Goal: Task Accomplishment & Management: Manage account settings

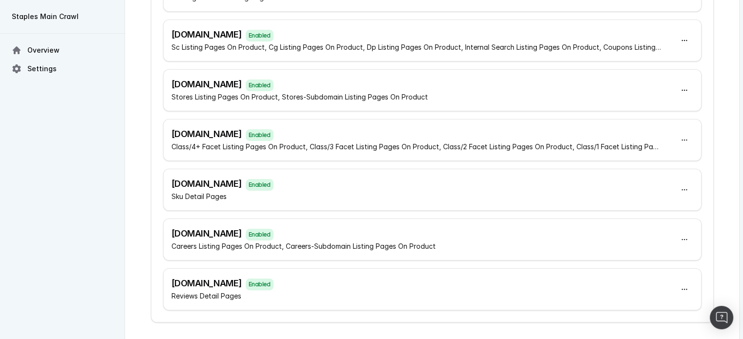
scroll to position [187, 0]
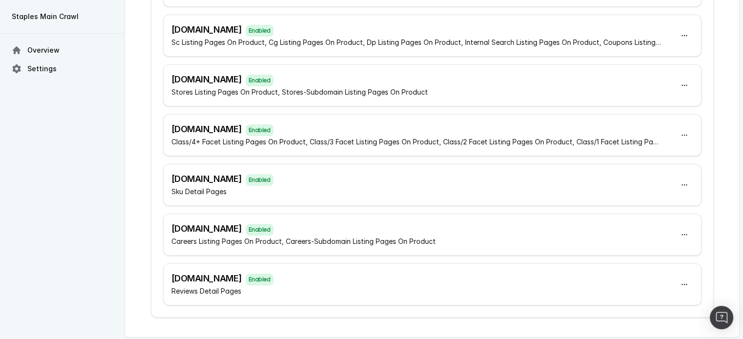
click at [328, 228] on h3 "[DOMAIN_NAME] Enabled" at bounding box center [303, 229] width 264 height 14
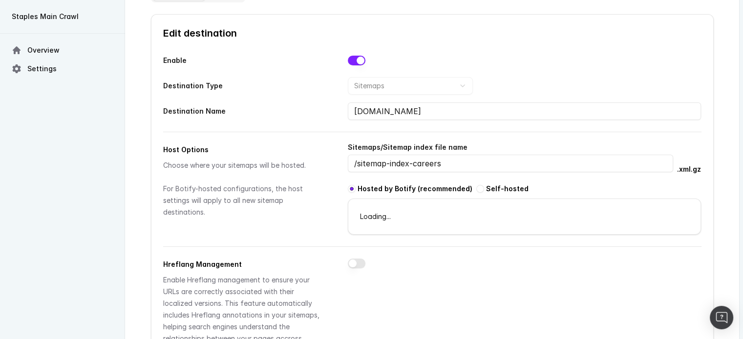
scroll to position [87, 0]
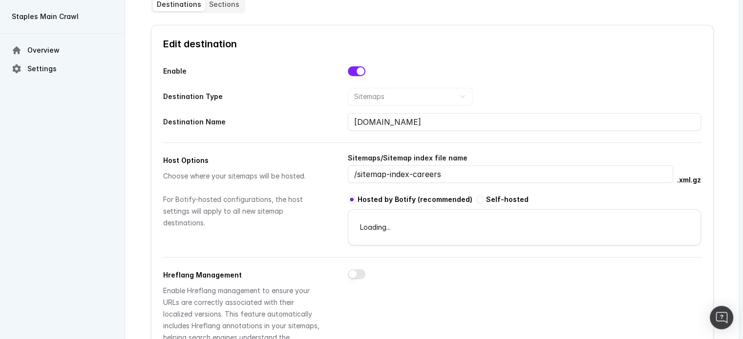
drag, startPoint x: 437, startPoint y: 124, endPoint x: 335, endPoint y: 123, distance: 102.1
click at [335, 123] on div "Destination Name sitemap.staples.com" at bounding box center [432, 122] width 538 height 18
drag, startPoint x: 443, startPoint y: 169, endPoint x: 320, endPoint y: 169, distance: 122.1
click at [322, 169] on div "Host Options Choose where your sitemaps will be hosted. For Botify-hosted confi…" at bounding box center [432, 198] width 538 height 95
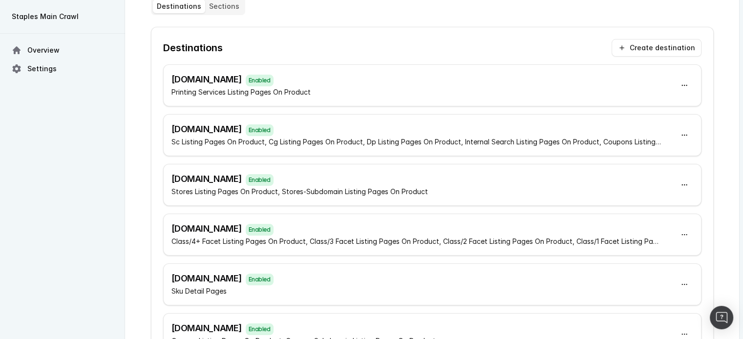
scroll to position [187, 0]
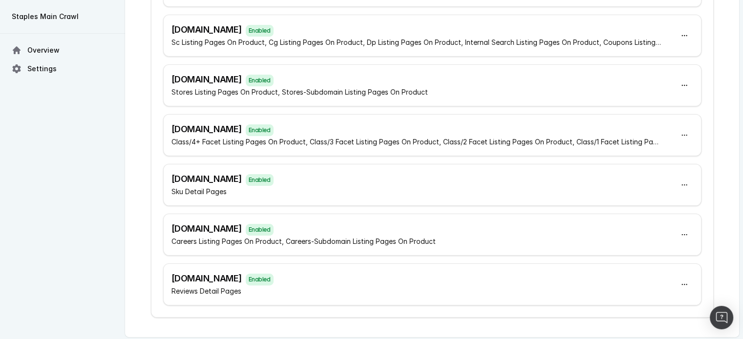
click at [221, 281] on h3 "sitemap.staples.com Enabled" at bounding box center [222, 279] width 102 height 14
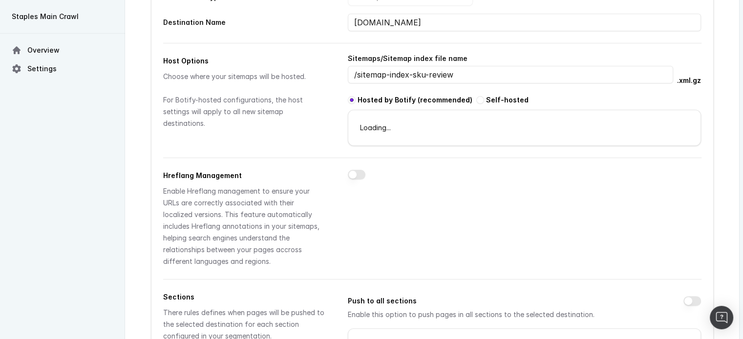
scroll to position [185, 0]
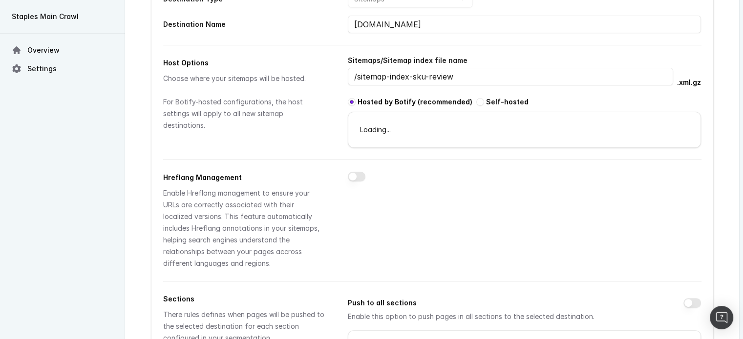
drag, startPoint x: 467, startPoint y: 75, endPoint x: 315, endPoint y: 73, distance: 151.9
click at [315, 73] on div "Host Options Choose where your sitemaps will be hosted. For Botify-hosted confi…" at bounding box center [432, 100] width 538 height 95
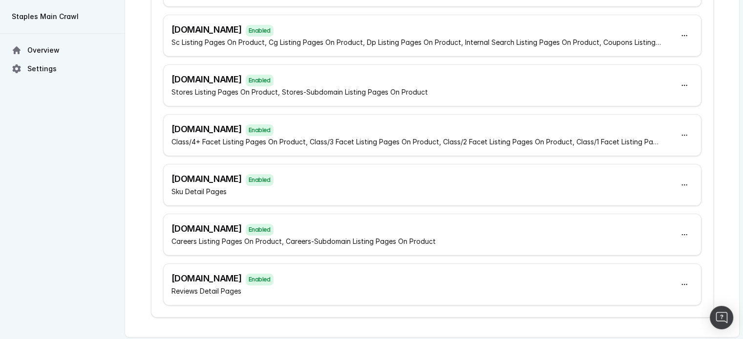
click at [274, 177] on span "Enabled" at bounding box center [260, 180] width 28 height 12
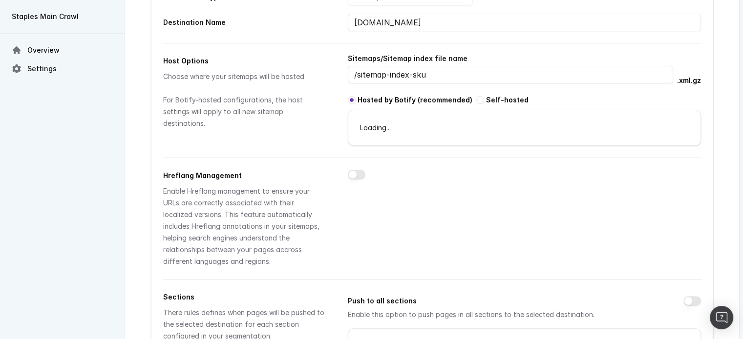
scroll to position [185, 0]
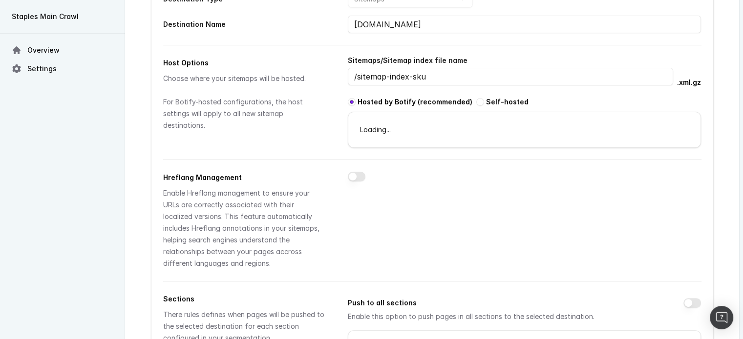
drag, startPoint x: 440, startPoint y: 76, endPoint x: 330, endPoint y: 75, distance: 109.4
click at [330, 75] on div "Host Options Choose where your sitemaps will be hosted. For Botify-hosted confi…" at bounding box center [432, 100] width 538 height 95
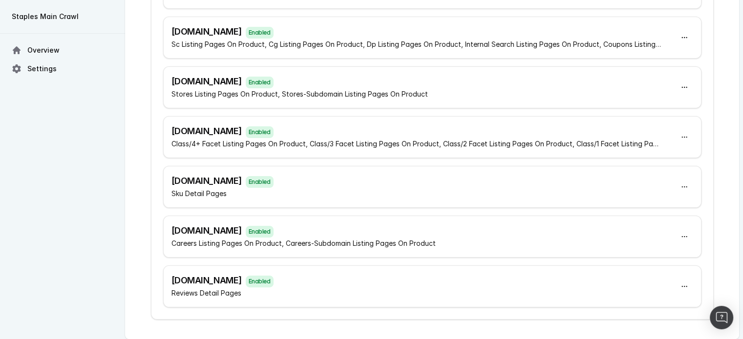
scroll to position [187, 0]
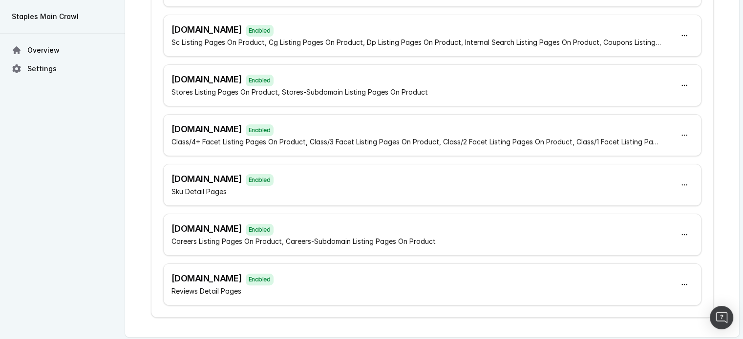
click at [321, 87] on div "Stores Listing Pages On Product, Stores-Subdomain Listing Pages On Product" at bounding box center [299, 92] width 256 height 12
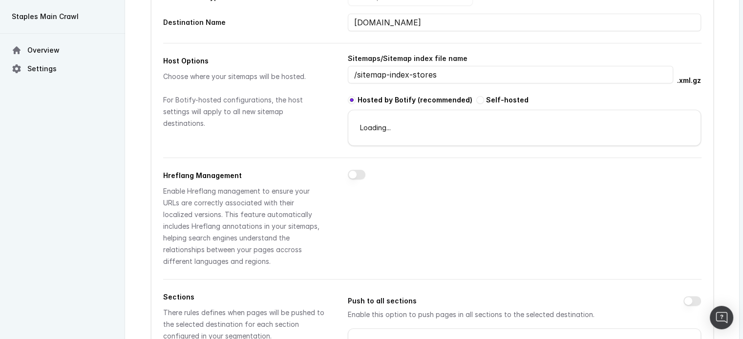
scroll to position [185, 0]
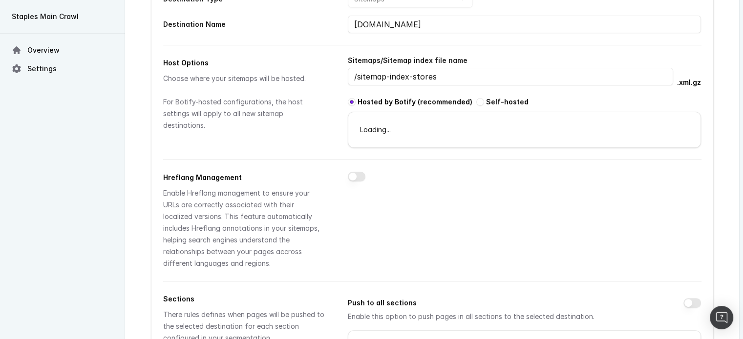
drag, startPoint x: 462, startPoint y: 77, endPoint x: 310, endPoint y: 72, distance: 152.0
click at [310, 72] on div "Host Options Choose where your sitemaps will be hosted. For Botify-hosted confi…" at bounding box center [432, 100] width 538 height 95
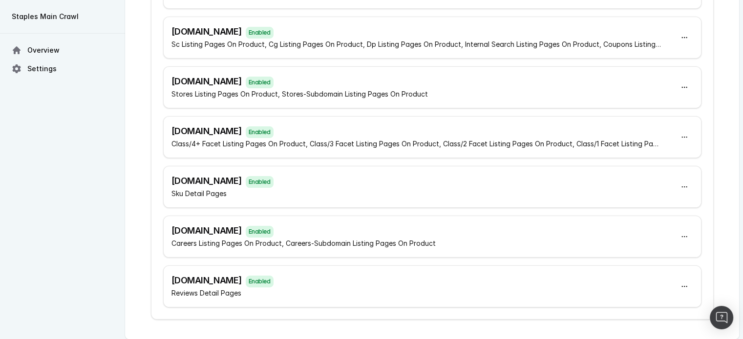
scroll to position [187, 0]
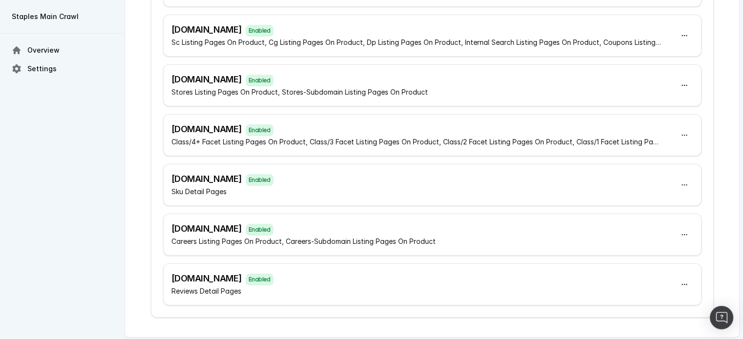
click at [354, 137] on div "Class/4+ Facet Listing Pages On Product, Class/3 Facet Listing Pages On Product…" at bounding box center [416, 142] width 490 height 12
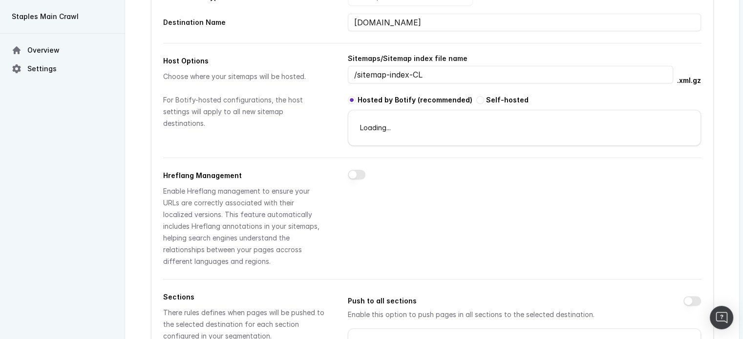
scroll to position [185, 0]
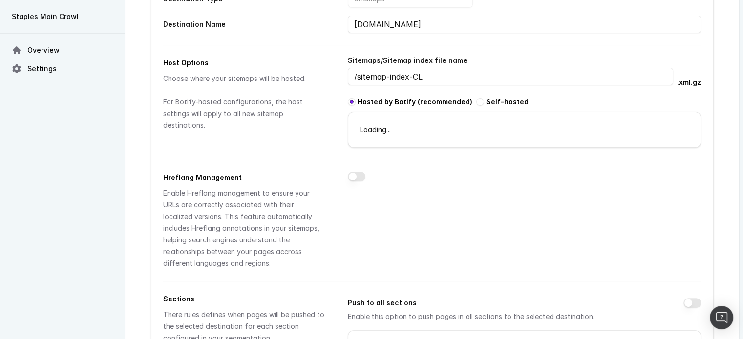
drag, startPoint x: 430, startPoint y: 73, endPoint x: 322, endPoint y: 73, distance: 107.9
click at [322, 73] on div "Host Options Choose where your sitemaps will be hosted. For Botify-hosted confi…" at bounding box center [432, 100] width 538 height 95
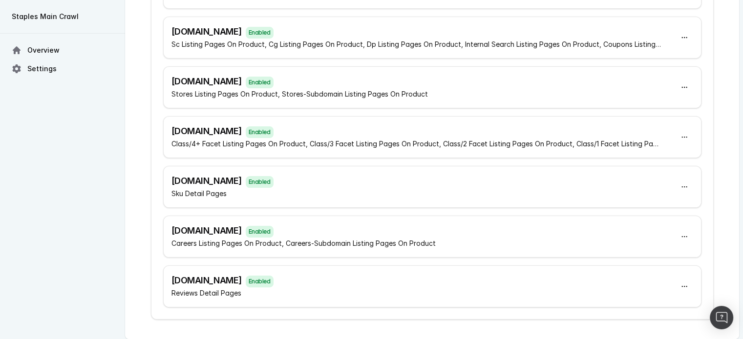
scroll to position [187, 0]
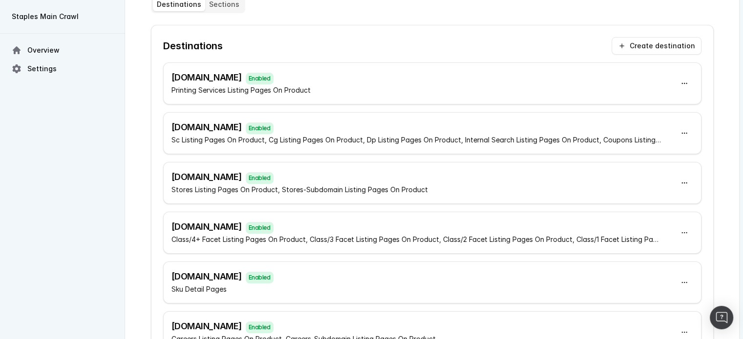
click at [300, 132] on h3 "sitemap.staples.com Enabled" at bounding box center [416, 128] width 490 height 14
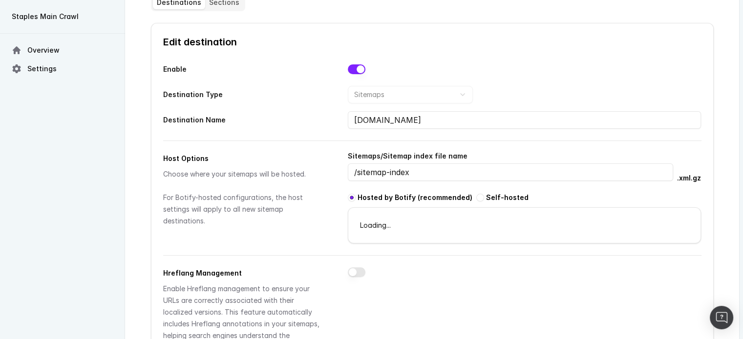
scroll to position [87, 0]
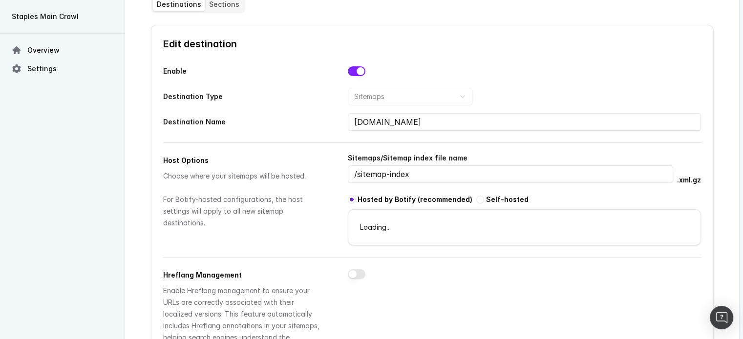
drag, startPoint x: 437, startPoint y: 175, endPoint x: 290, endPoint y: 176, distance: 147.0
click at [290, 176] on div "Host Options Choose where your sitemaps will be hosted. For Botify-hosted confi…" at bounding box center [432, 198] width 538 height 95
